Goal: Task Accomplishment & Management: Manage account settings

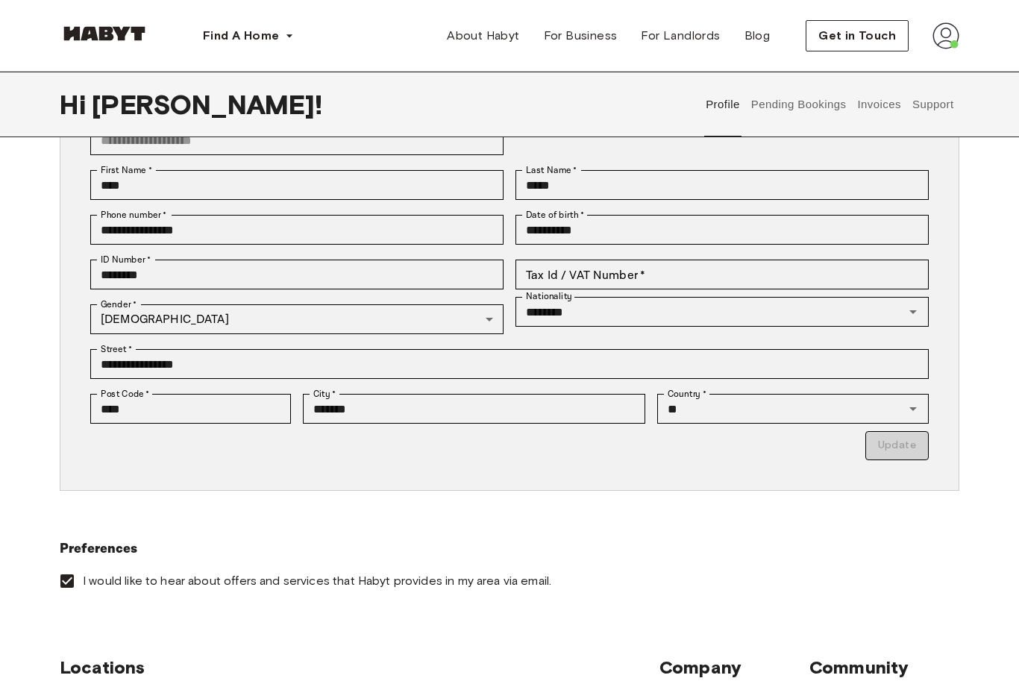
click at [955, 37] on img at bounding box center [946, 35] width 27 height 27
click at [916, 69] on span "Profile" at bounding box center [900, 70] width 37 height 18
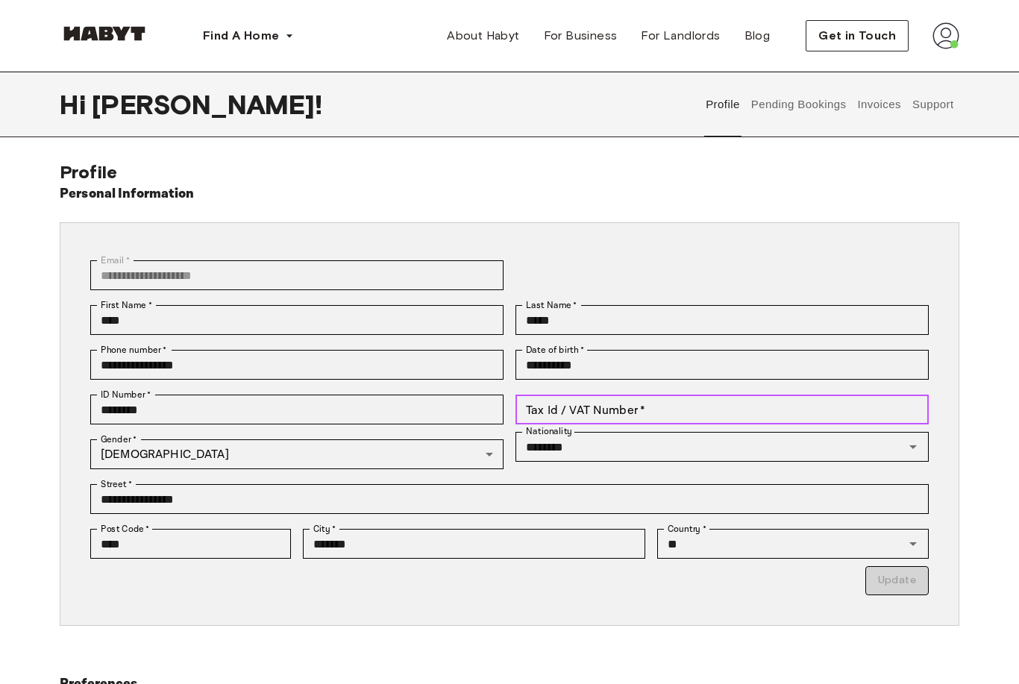
click at [760, 405] on input "Tax Id / VAT Number   *" at bounding box center [722, 410] width 413 height 30
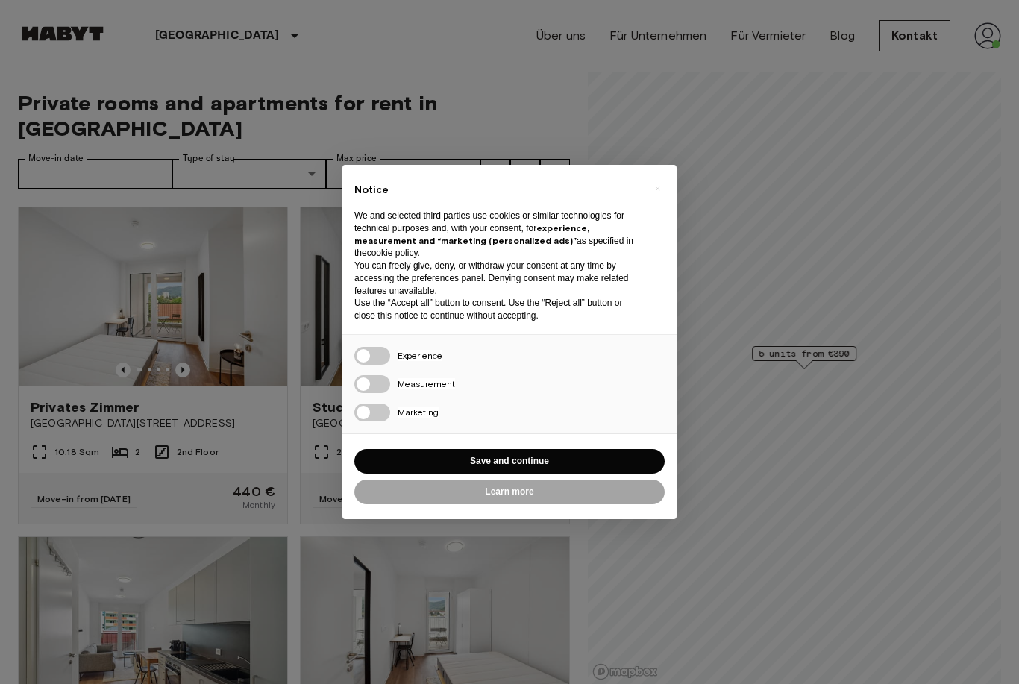
scroll to position [66, 0]
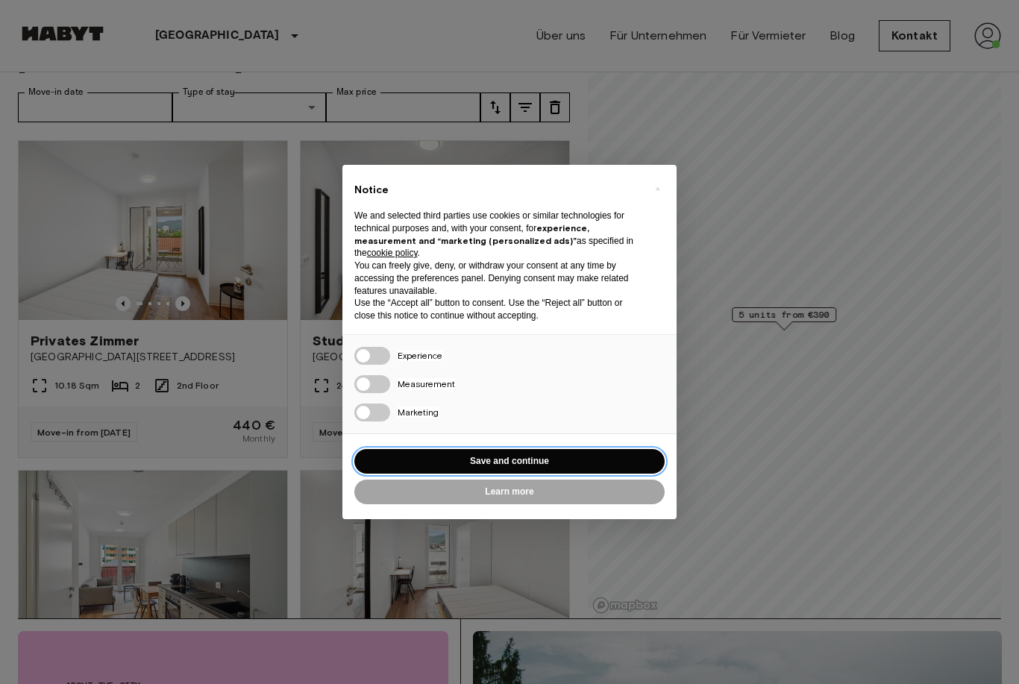
click at [564, 449] on button "Save and continue" at bounding box center [509, 461] width 310 height 25
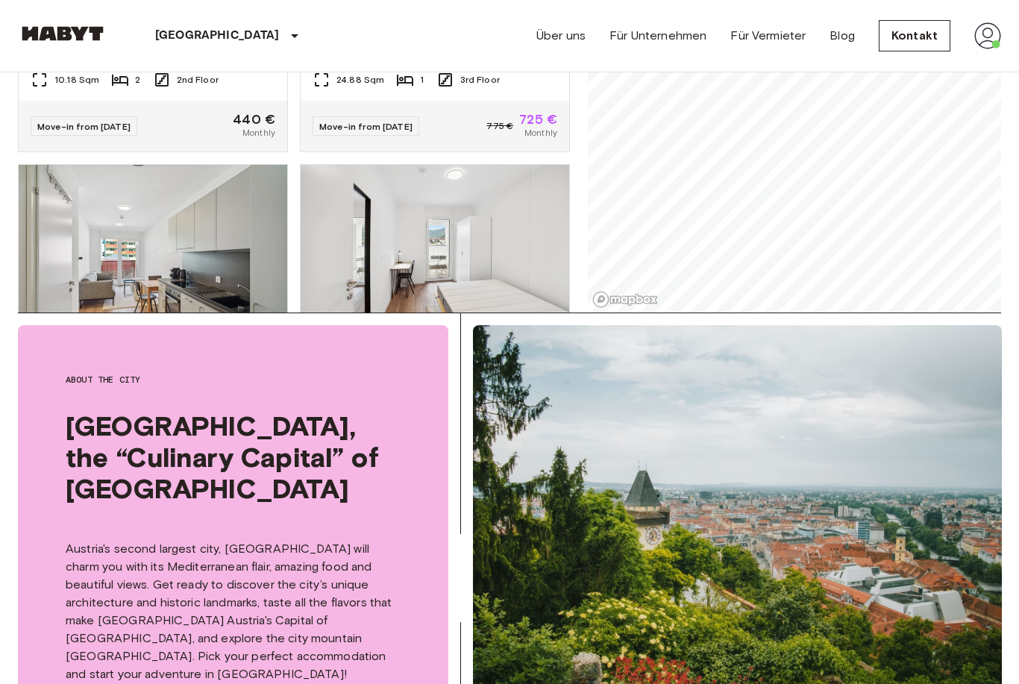
scroll to position [0, 0]
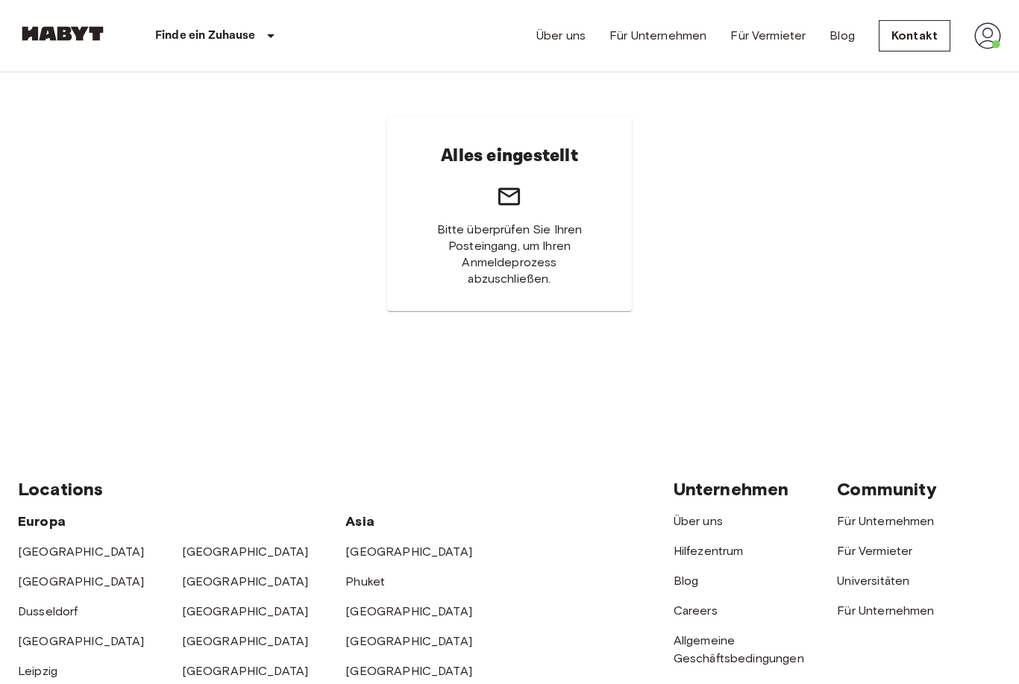
scroll to position [54, 0]
